Goal: Task Accomplishment & Management: Use online tool/utility

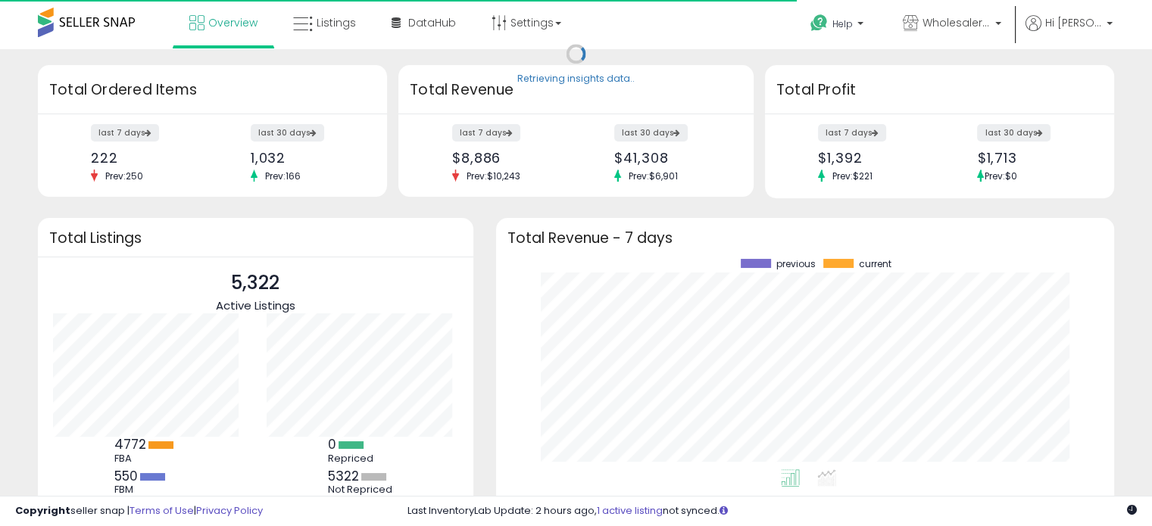
scroll to position [210, 588]
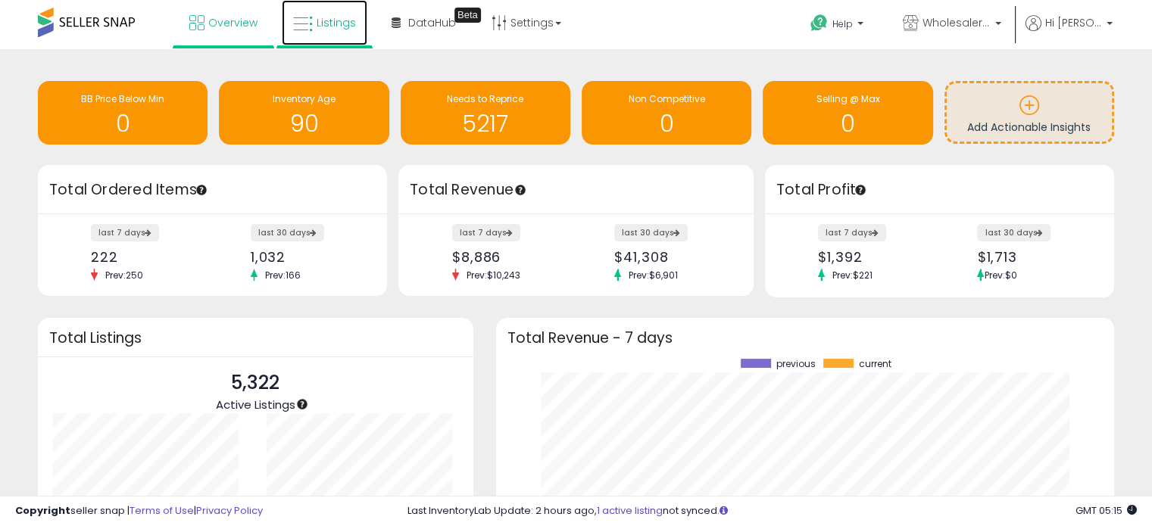
click at [337, 28] on span "Listings" at bounding box center [336, 22] width 39 height 15
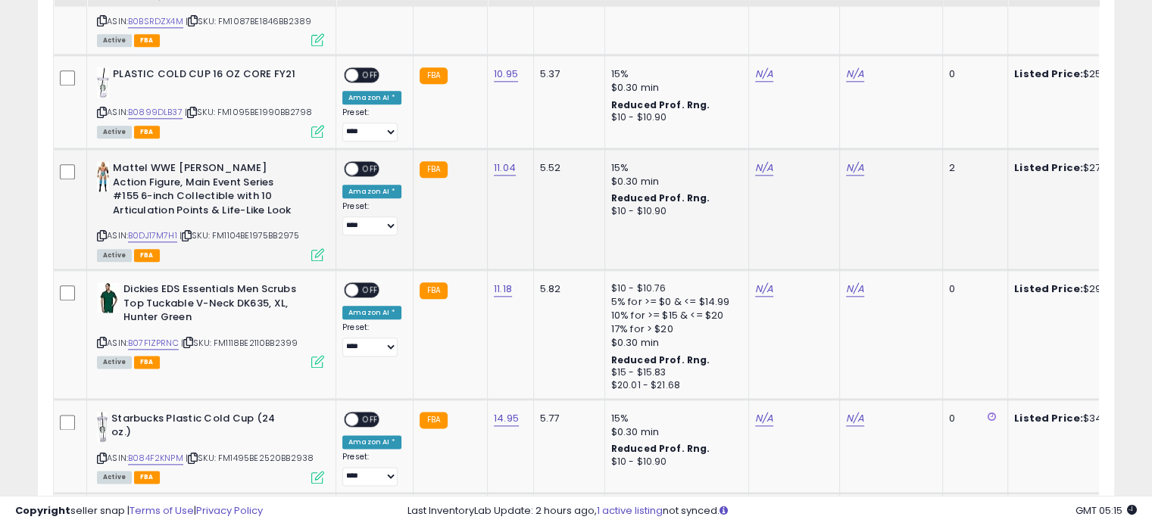
scroll to position [1818, 0]
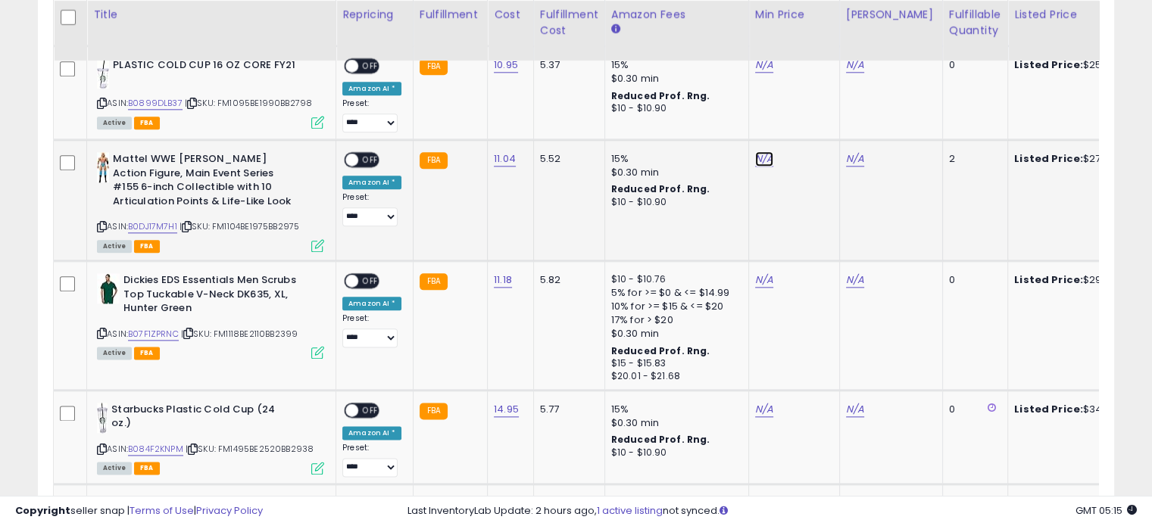
click at [755, 152] on link "N/A" at bounding box center [764, 158] width 18 height 15
click at [769, 175] on td "N/A" at bounding box center [793, 200] width 91 height 121
